Goal: Task Accomplishment & Management: Use online tool/utility

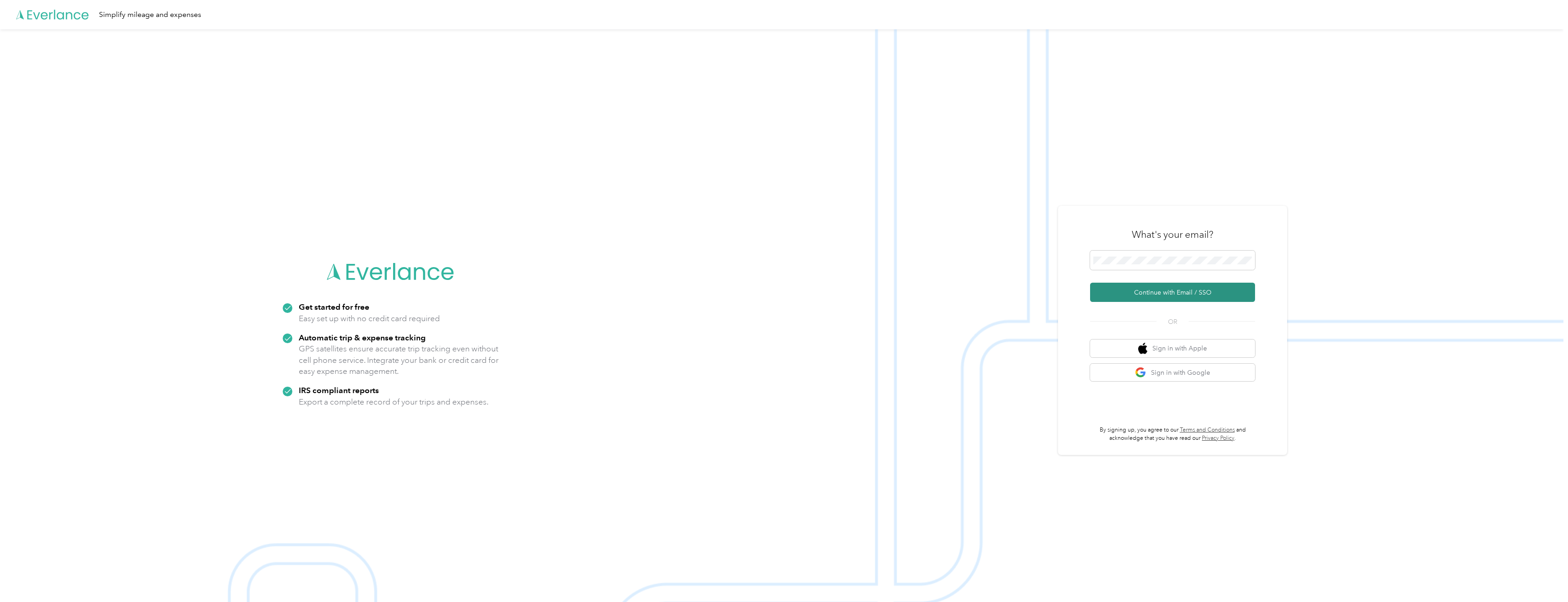
click at [1197, 296] on button "Continue with Email / SSO" at bounding box center [1172, 292] width 165 height 19
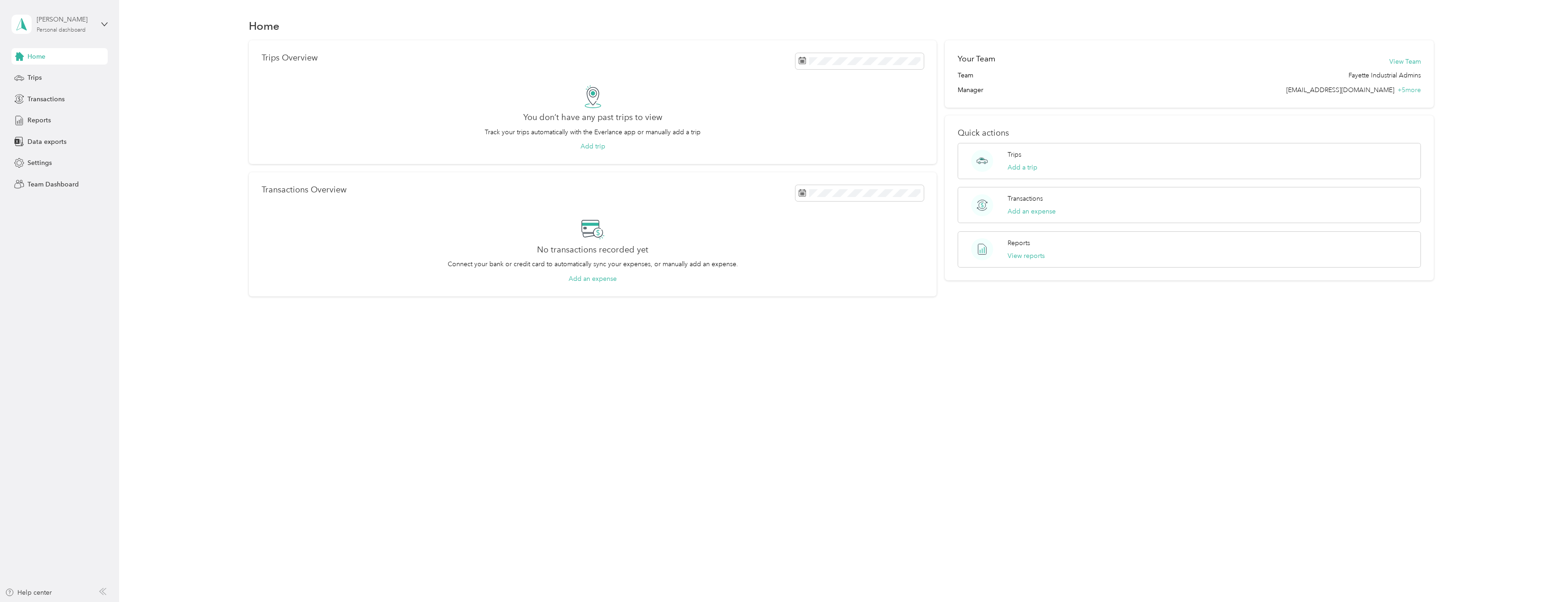
click at [65, 24] on div "David McElroy" at bounding box center [65, 20] width 58 height 9
click at [58, 73] on div "Team dashboard" at bounding box center [44, 75] width 49 height 9
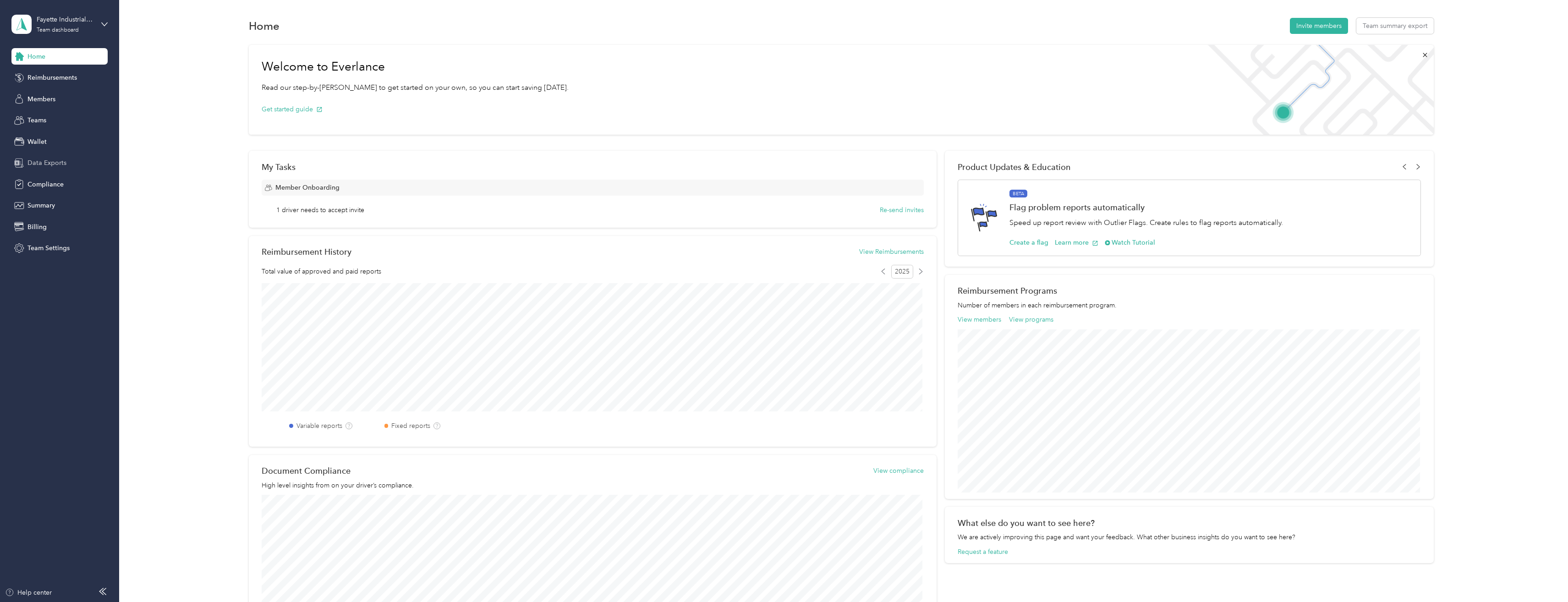
click at [48, 169] on div "Data Exports" at bounding box center [59, 162] width 96 height 16
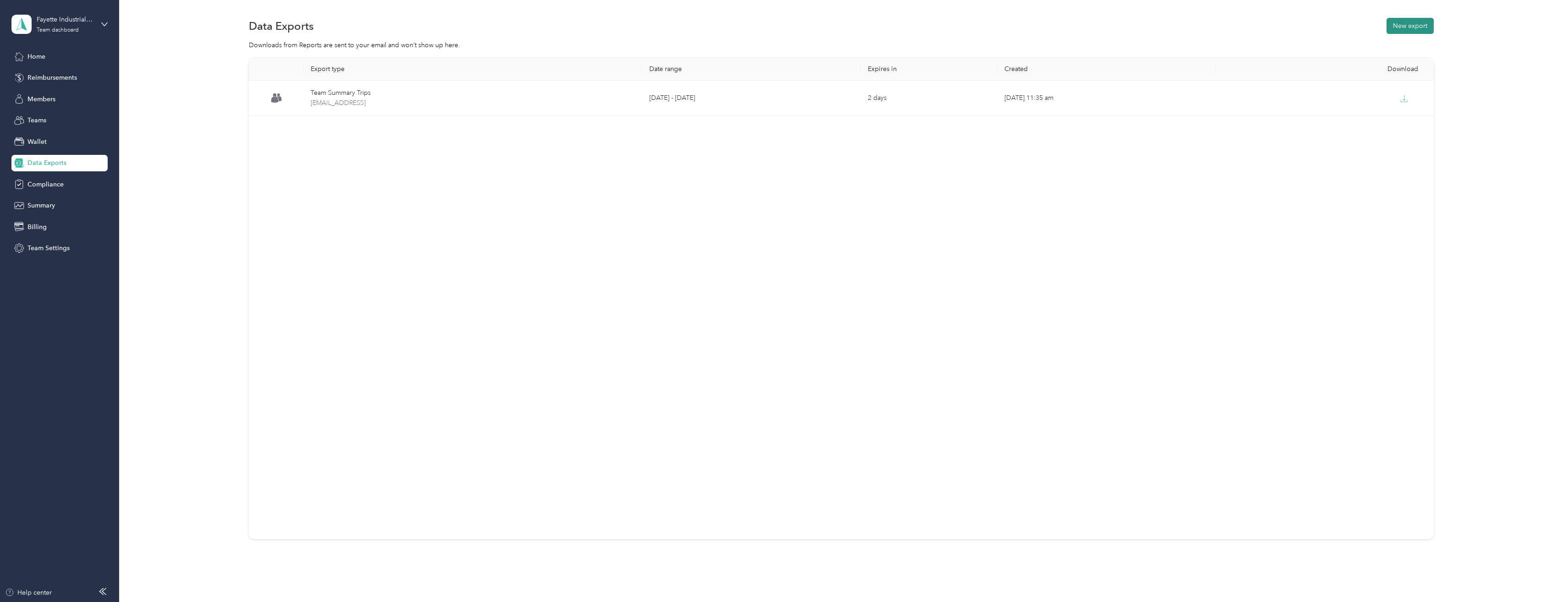
click at [1404, 24] on button "New export" at bounding box center [1411, 25] width 47 height 16
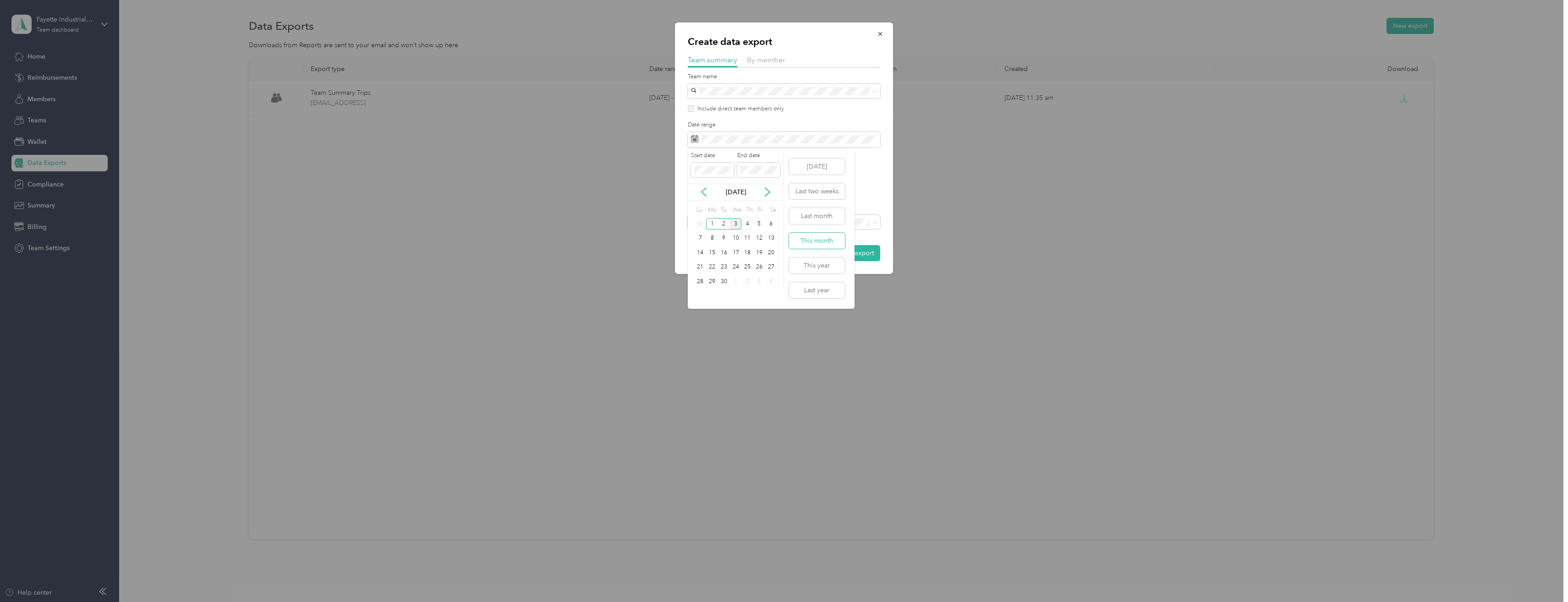
click at [821, 240] on button "This month" at bounding box center [817, 240] width 56 height 16
click at [715, 134] on span at bounding box center [784, 139] width 192 height 16
click at [721, 144] on span at bounding box center [784, 139] width 192 height 16
click at [863, 170] on div "Excel CSV" at bounding box center [784, 168] width 192 height 7
click at [883, 175] on div "Create data export Team summary By member Team name Include direct team members…" at bounding box center [784, 148] width 218 height 252
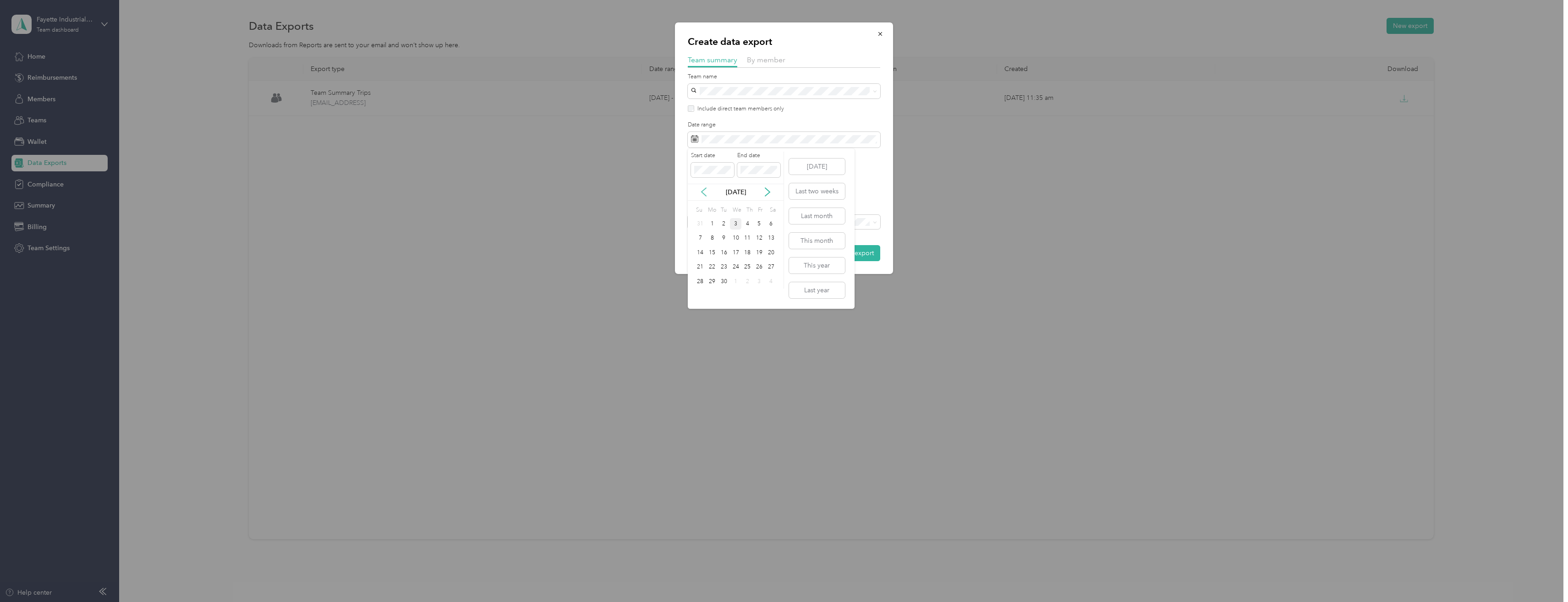
click at [704, 196] on icon at bounding box center [704, 192] width 9 height 9
click at [705, 196] on icon at bounding box center [703, 191] width 5 height 8
click at [727, 223] on div "1" at bounding box center [724, 223] width 12 height 11
click at [771, 193] on icon at bounding box center [767, 192] width 9 height 9
click at [764, 190] on icon at bounding box center [767, 192] width 9 height 9
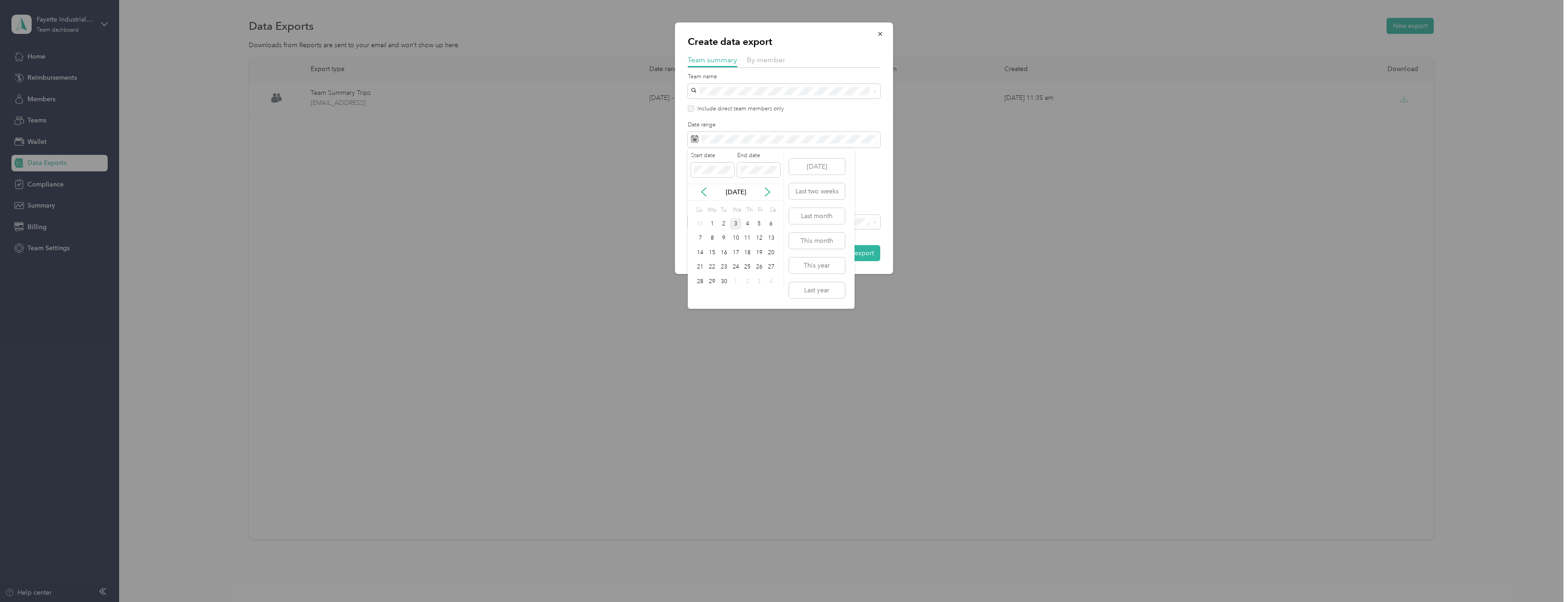
click at [738, 225] on div "3" at bounding box center [735, 223] width 12 height 11
click at [737, 224] on div "3" at bounding box center [735, 223] width 12 height 11
click at [706, 199] on div "Sep 2025" at bounding box center [736, 192] width 96 height 17
click at [704, 195] on icon at bounding box center [704, 192] width 9 height 9
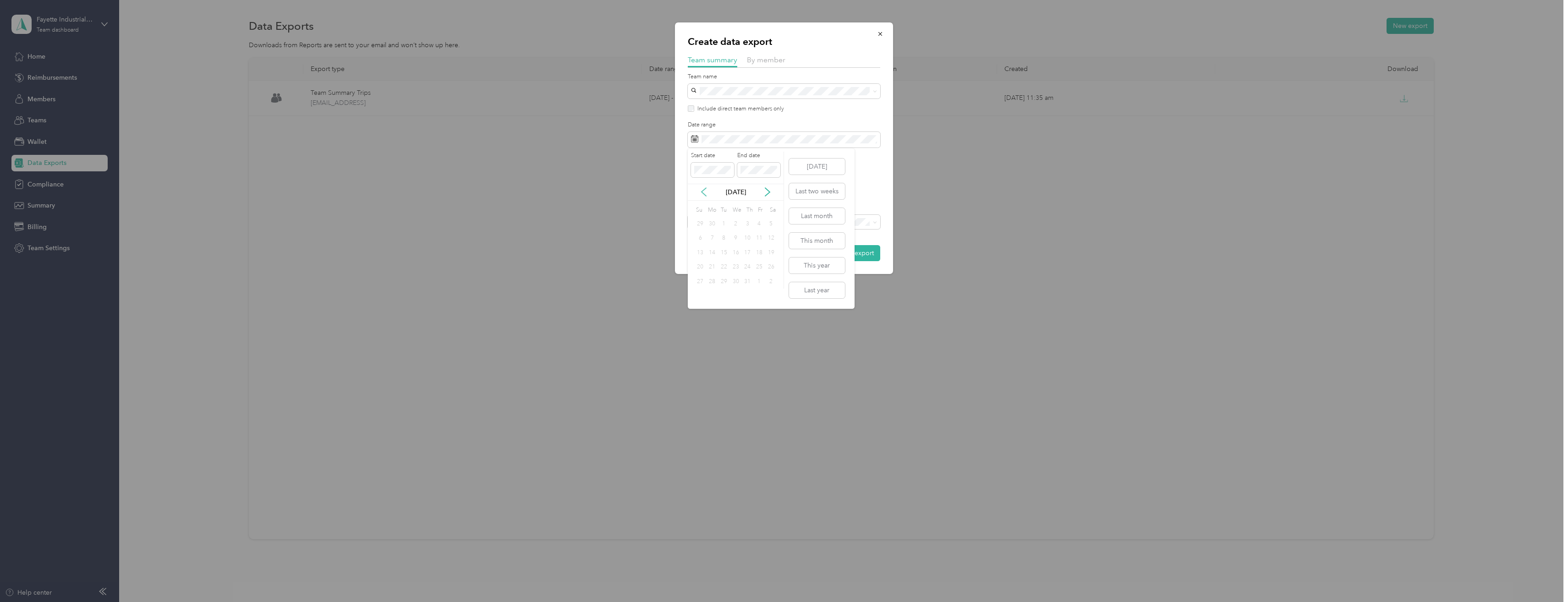
click at [704, 189] on icon at bounding box center [704, 192] width 9 height 9
click at [712, 220] on div "2" at bounding box center [712, 223] width 12 height 11
click at [717, 224] on div "2" at bounding box center [712, 223] width 12 height 11
click at [875, 174] on form "Team name Include direct team members only Date range File format Excel CSV Exp…" at bounding box center [784, 167] width 192 height 188
click at [875, 166] on div "Excel CSV" at bounding box center [784, 168] width 192 height 7
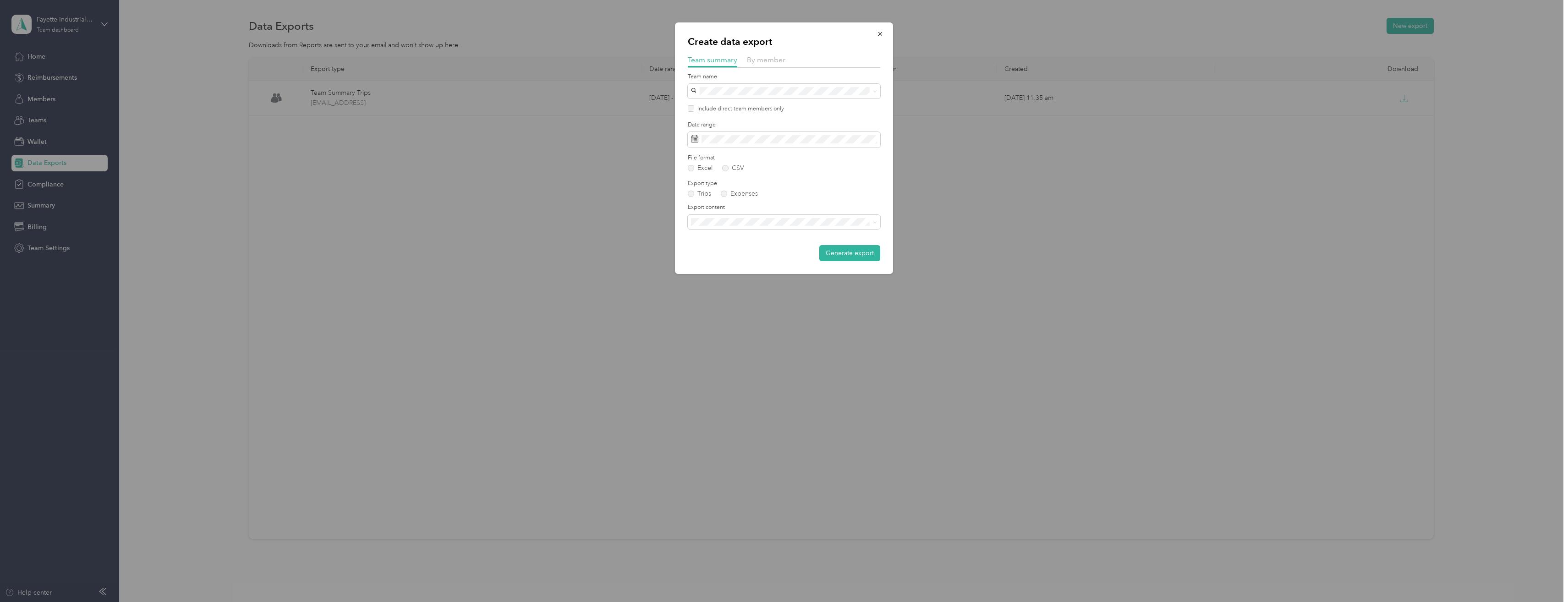
click at [727, 230] on form "Team name Include direct team members only Date range File format Excel CSV Exp…" at bounding box center [784, 167] width 192 height 188
click at [728, 250] on div "Summary and full trips list" at bounding box center [784, 253] width 180 height 9
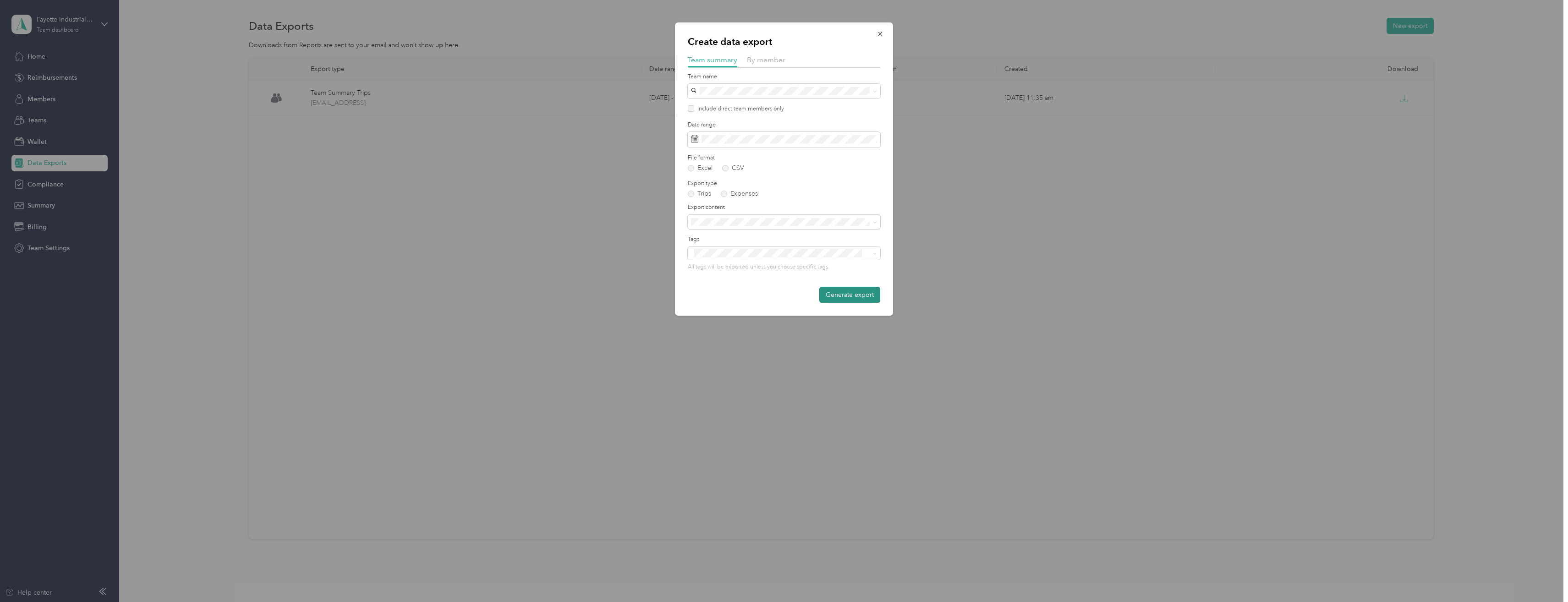
click at [859, 295] on button "Generate export" at bounding box center [850, 294] width 61 height 16
